Goal: Task Accomplishment & Management: Manage account settings

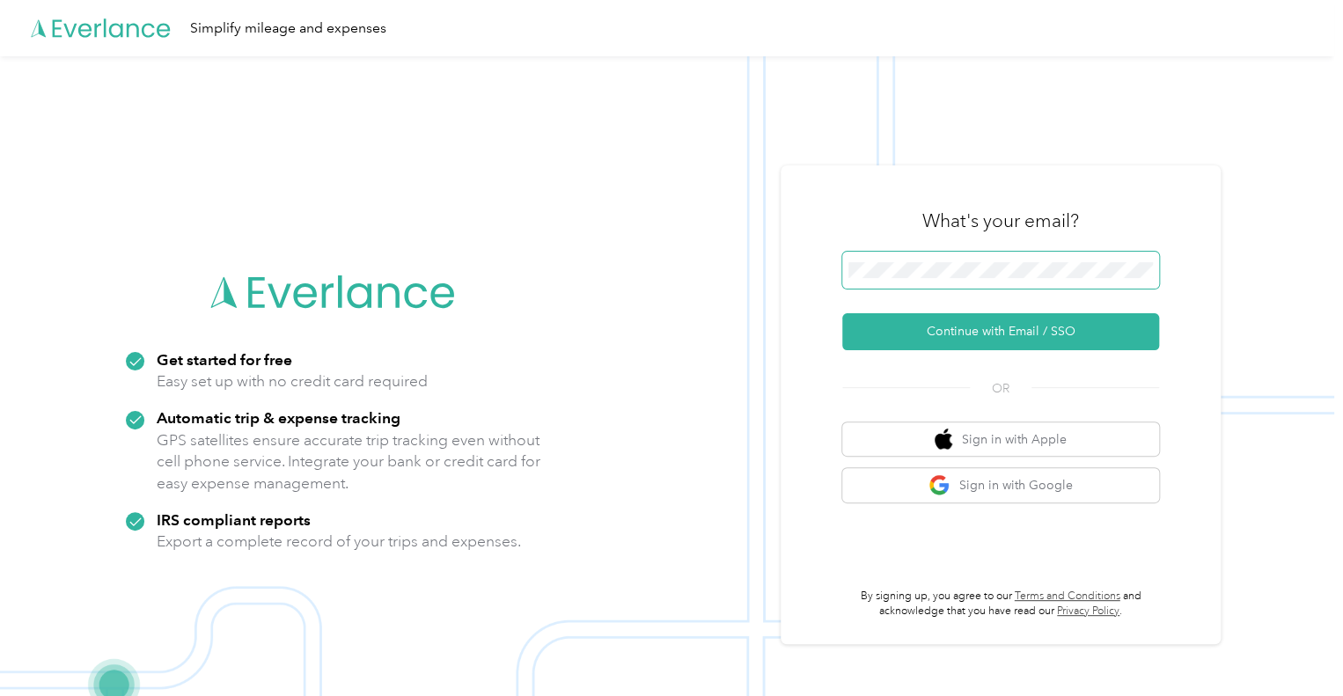
click at [983, 259] on span at bounding box center [1000, 270] width 317 height 37
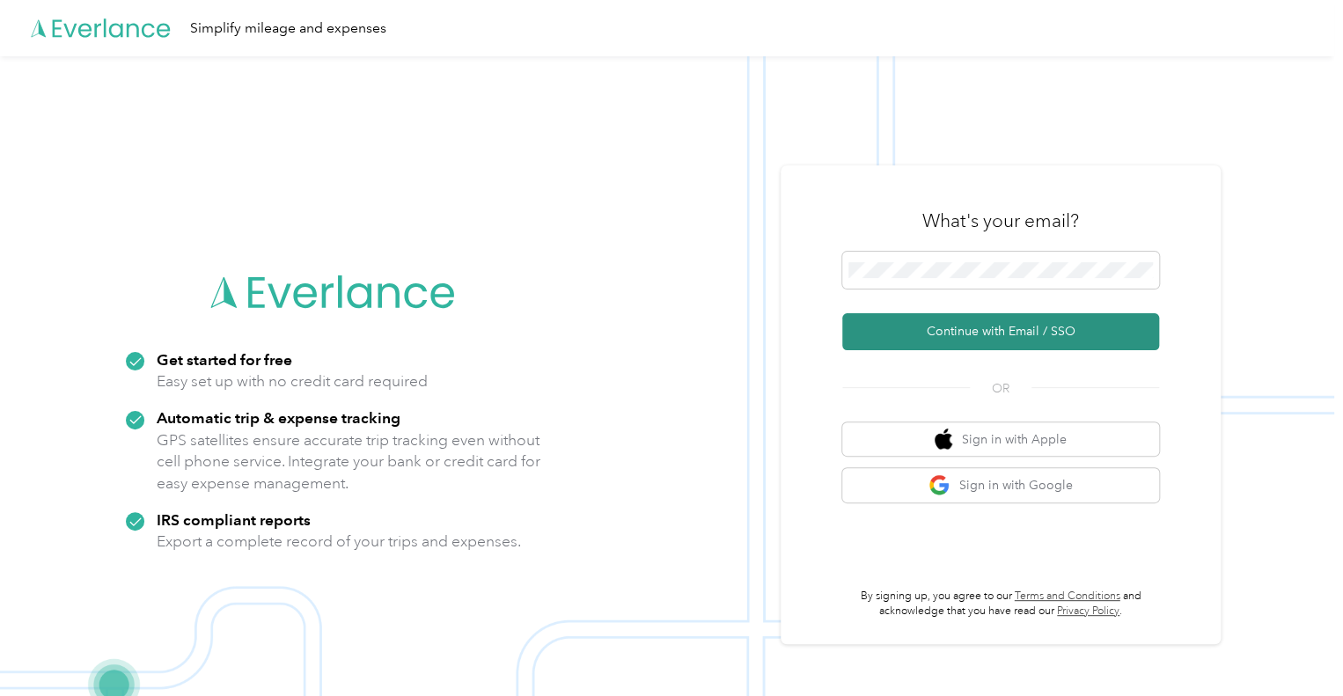
click at [968, 329] on button "Continue with Email / SSO" at bounding box center [1000, 331] width 317 height 37
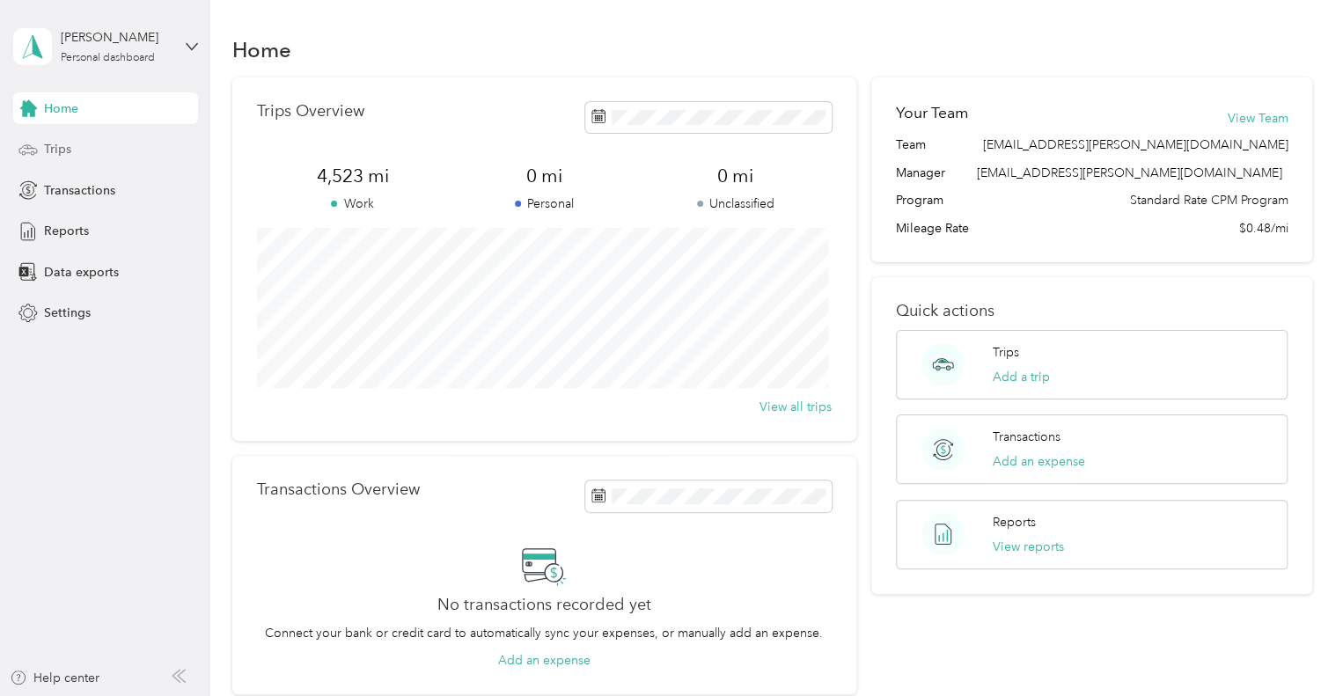
click at [53, 146] on span "Trips" at bounding box center [57, 149] width 27 height 18
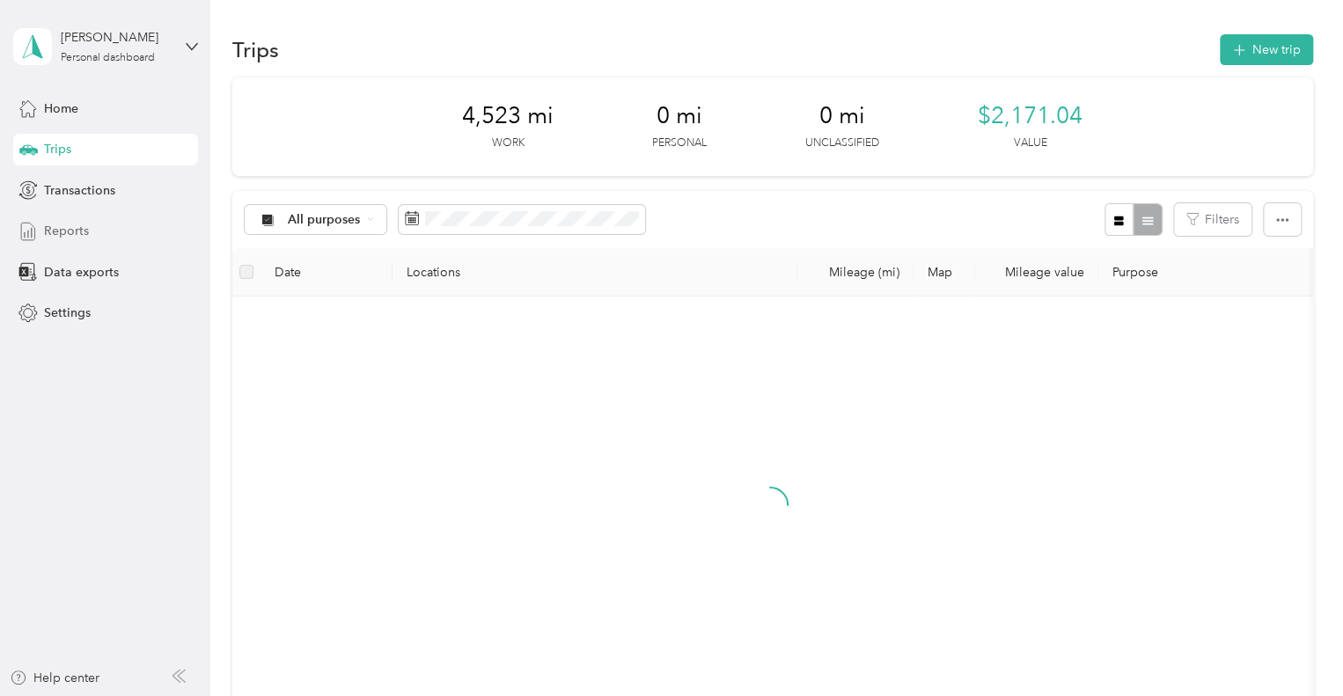
click at [51, 230] on span "Reports" at bounding box center [66, 231] width 45 height 18
